Goal: Contribute content: Add original content to the website for others to see

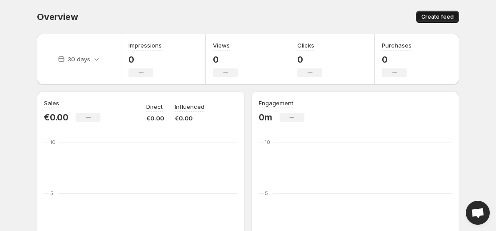
click at [443, 15] on span "Create feed" at bounding box center [438, 16] width 32 height 7
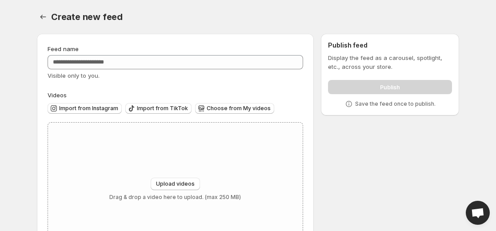
click at [140, 70] on div "Feed name Visible only to you." at bounding box center [176, 62] width 256 height 36
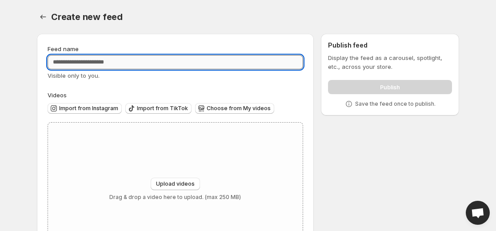
click at [140, 66] on input "Feed name" at bounding box center [176, 62] width 256 height 14
click at [218, 112] on span "Choose from My videos" at bounding box center [239, 108] width 64 height 7
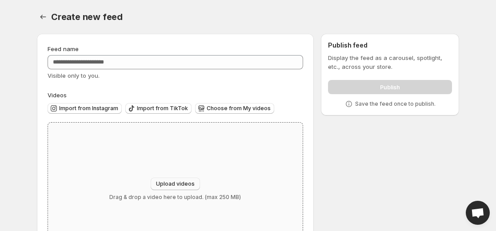
click at [193, 185] on span "Upload videos" at bounding box center [175, 184] width 39 height 7
type input "**********"
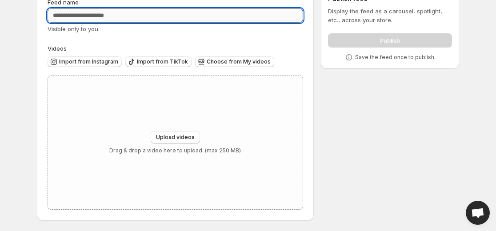
click at [100, 17] on input "Feed name" at bounding box center [176, 15] width 256 height 14
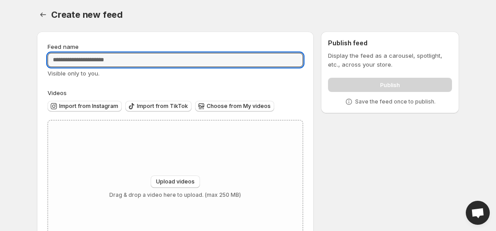
scroll to position [0, 0]
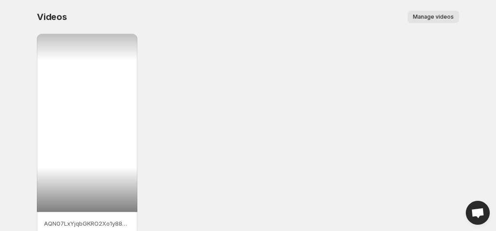
drag, startPoint x: 115, startPoint y: 150, endPoint x: 157, endPoint y: 181, distance: 52.5
click at [157, 181] on div "AQN07LxYjqbGKRO2Xo1y880ZOxahMnbFpV4jo2idLt68V-InAd7t2ZHIlm_oNRPZUJSo45evS3ivxnH…" at bounding box center [248, 134] width 423 height 201
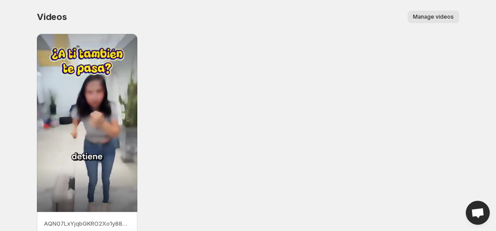
click at [443, 13] on button "Manage videos" at bounding box center [434, 17] width 52 height 12
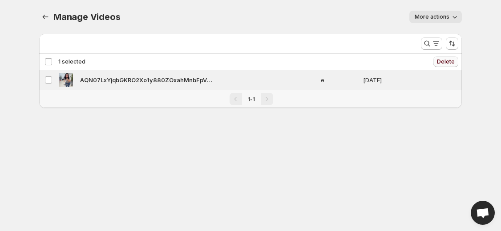
click at [451, 57] on button "Delete" at bounding box center [445, 61] width 25 height 11
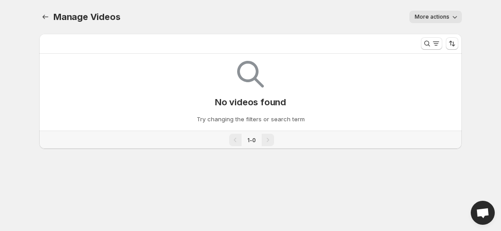
click at [443, 19] on span "More actions" at bounding box center [432, 16] width 35 height 7
click at [439, 35] on span "Regenerate missing previews" at bounding box center [438, 39] width 55 height 16
click at [258, 105] on p "No videos found" at bounding box center [250, 102] width 71 height 11
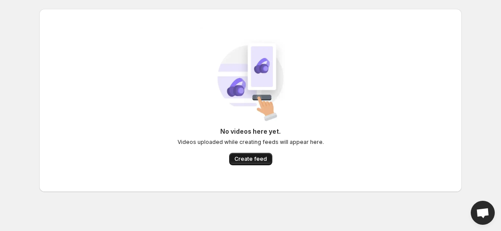
click at [248, 163] on button "Create feed" at bounding box center [250, 159] width 43 height 12
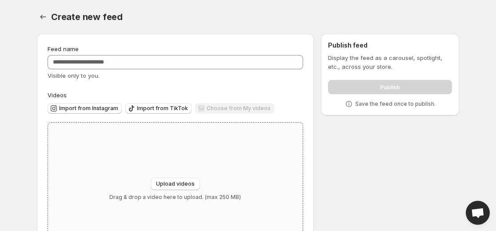
scroll to position [47, 0]
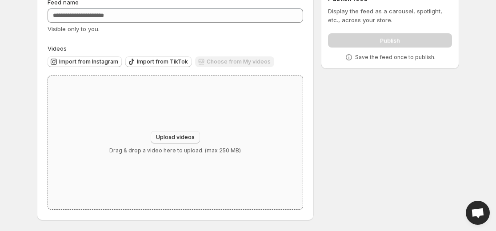
click at [177, 137] on span "Upload videos" at bounding box center [175, 137] width 39 height 7
